Goal: Ask a question

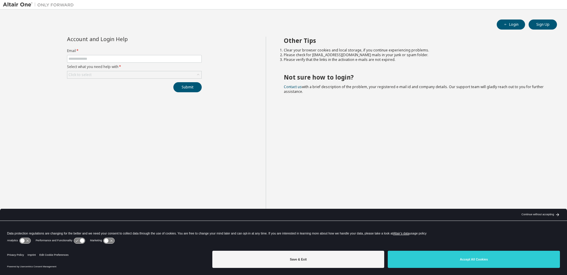
click at [103, 63] on form "Email * Select what you need help with * Click to select" at bounding box center [134, 63] width 135 height 30
click at [105, 55] on span at bounding box center [134, 59] width 135 height 8
click at [108, 57] on input "text" at bounding box center [134, 58] width 132 height 5
type input "**********"
click at [119, 72] on div "Click to select" at bounding box center [134, 74] width 134 height 7
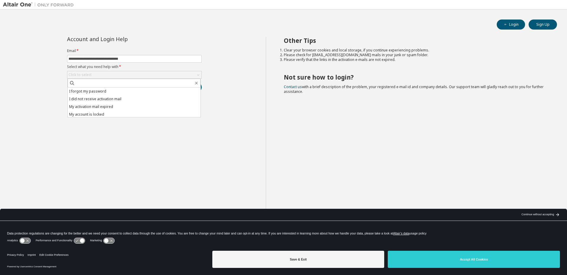
click at [125, 94] on li "I forgot my password" at bounding box center [134, 91] width 133 height 8
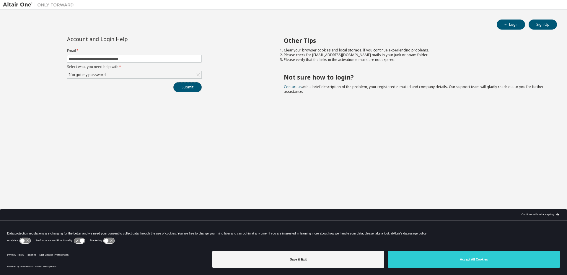
click at [197, 88] on button "Submit" at bounding box center [187, 87] width 28 height 10
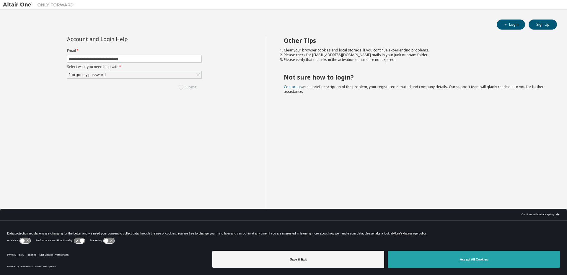
click at [444, 258] on button "Accept All Cookies" at bounding box center [474, 258] width 172 height 17
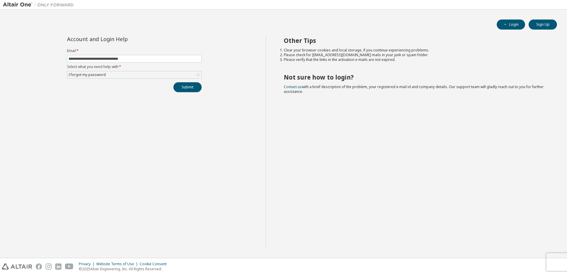
click at [187, 85] on button "Submit" at bounding box center [187, 87] width 28 height 10
click at [123, 61] on input "text" at bounding box center [134, 58] width 132 height 5
type input "**********"
click at [120, 78] on div "Click to select" at bounding box center [134, 74] width 134 height 7
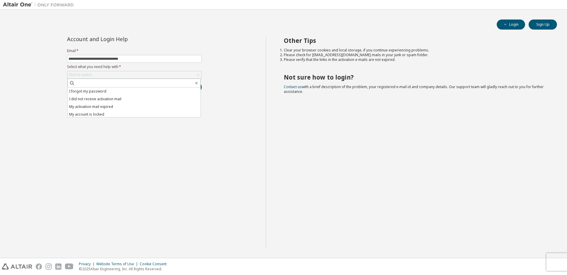
click at [100, 112] on li "My account is locked" at bounding box center [134, 114] width 133 height 8
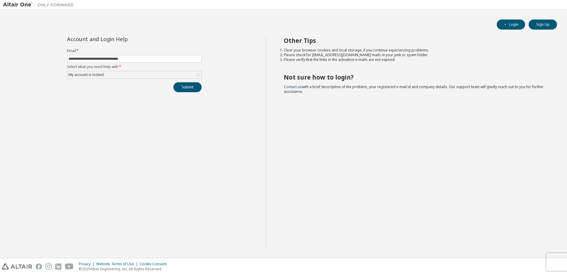
click at [183, 88] on button "Submit" at bounding box center [187, 87] width 28 height 10
click at [89, 73] on div "My account is locked" at bounding box center [86, 74] width 37 height 6
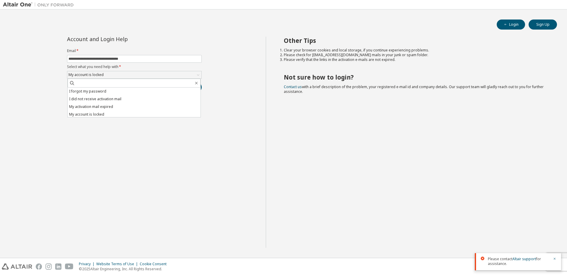
click at [92, 89] on li "I forgot my password" at bounding box center [134, 91] width 133 height 8
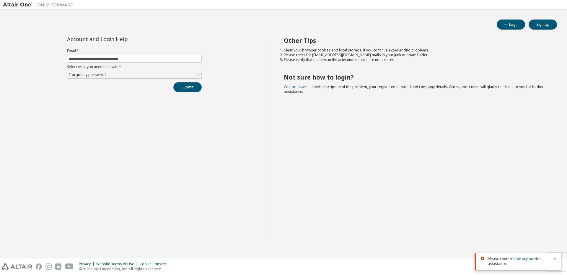
click at [182, 89] on button "Submit" at bounding box center [187, 87] width 28 height 10
click at [521, 256] on link "Altair support" at bounding box center [524, 258] width 24 height 5
click at [554, 236] on icon "button" at bounding box center [555, 237] width 4 height 4
click at [554, 258] on icon "button" at bounding box center [555, 259] width 4 height 4
click at [293, 86] on link "Contact us" at bounding box center [293, 86] width 18 height 5
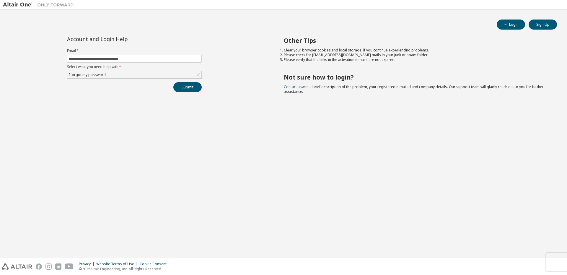
click at [89, 175] on div "**********" at bounding box center [134, 142] width 263 height 211
click at [285, 87] on link "Contact us" at bounding box center [293, 86] width 18 height 5
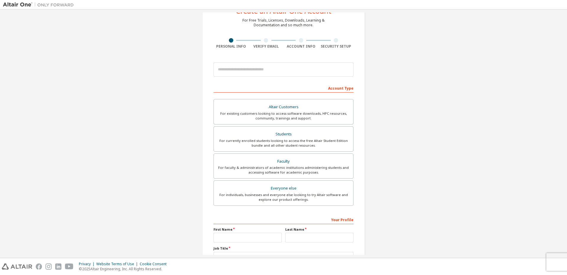
scroll to position [35, 0]
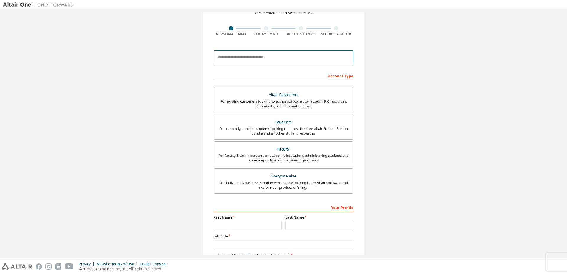
click at [254, 61] on input "email" at bounding box center [283, 57] width 140 height 14
type input "**********"
